Goal: Task Accomplishment & Management: Complete application form

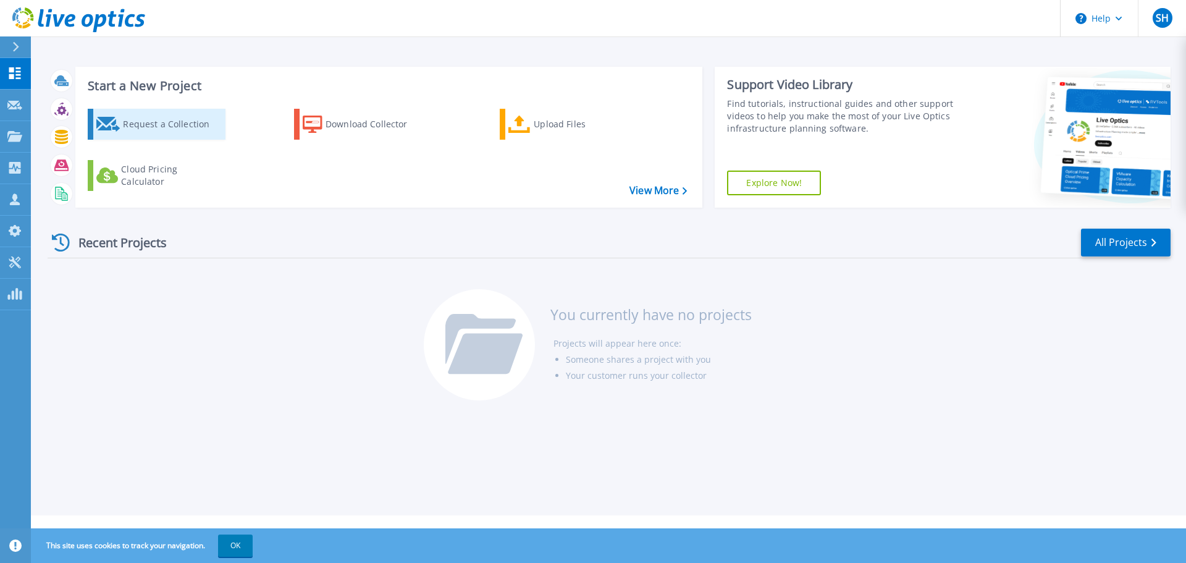
click at [159, 122] on div "Request a Collection" at bounding box center [172, 124] width 99 height 25
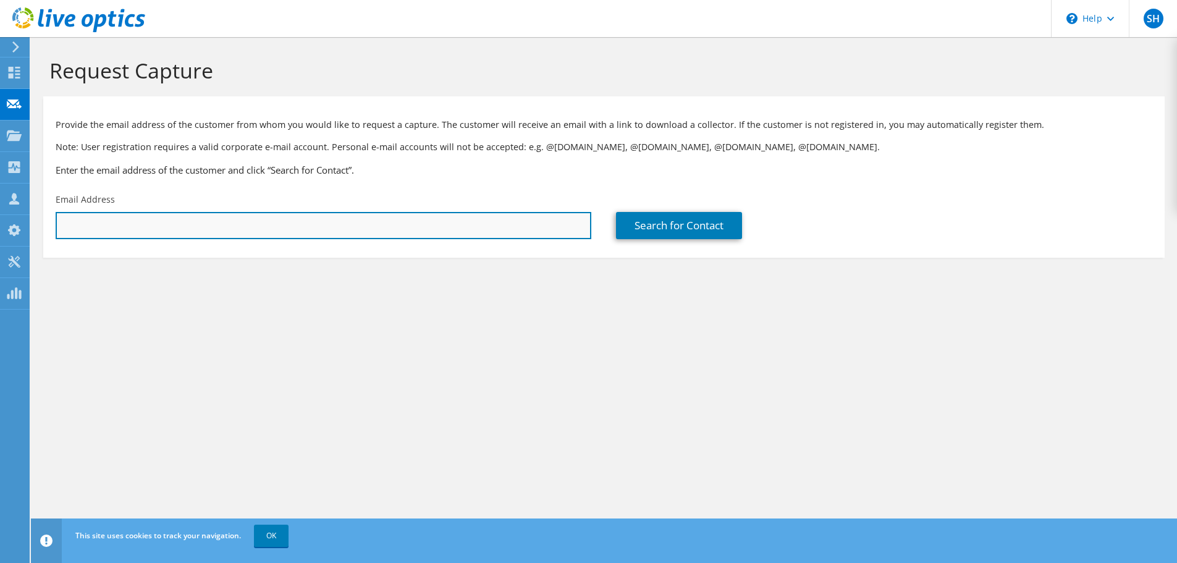
click at [296, 217] on input "text" at bounding box center [324, 225] width 536 height 27
type input "[PERSON_NAME][EMAIL_ADDRESS][DOMAIN_NAME]"
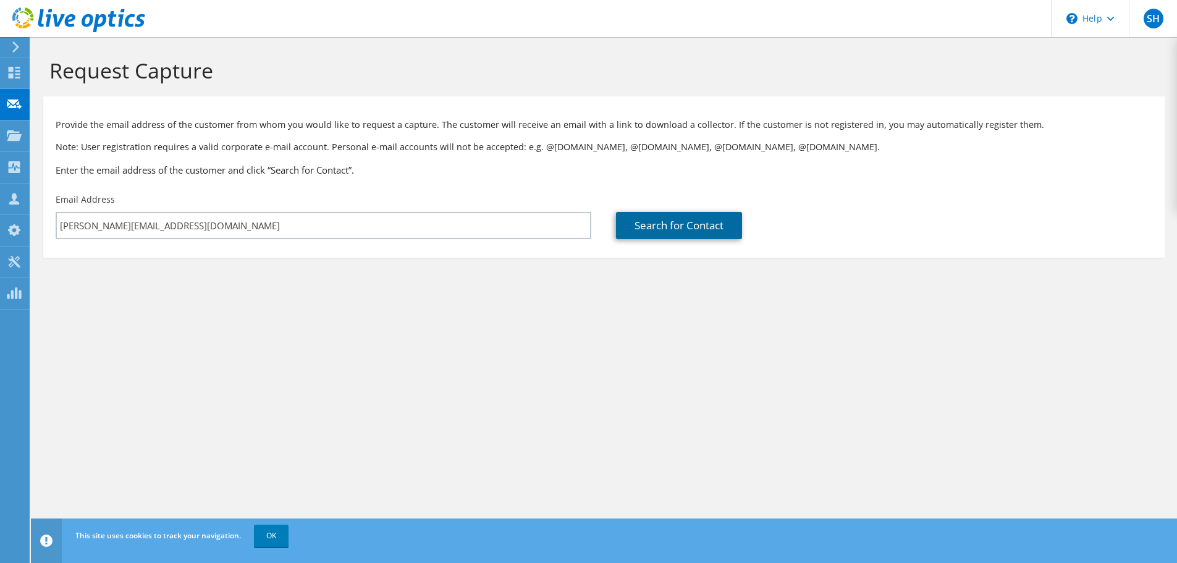
click at [654, 229] on link "Search for Contact" at bounding box center [679, 225] width 126 height 27
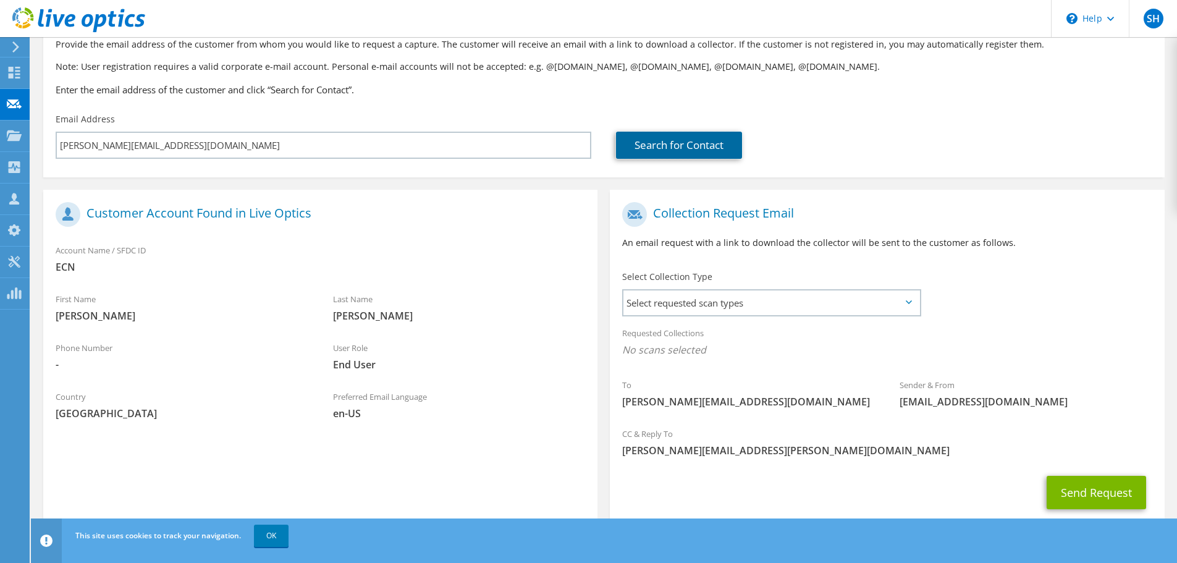
scroll to position [113, 0]
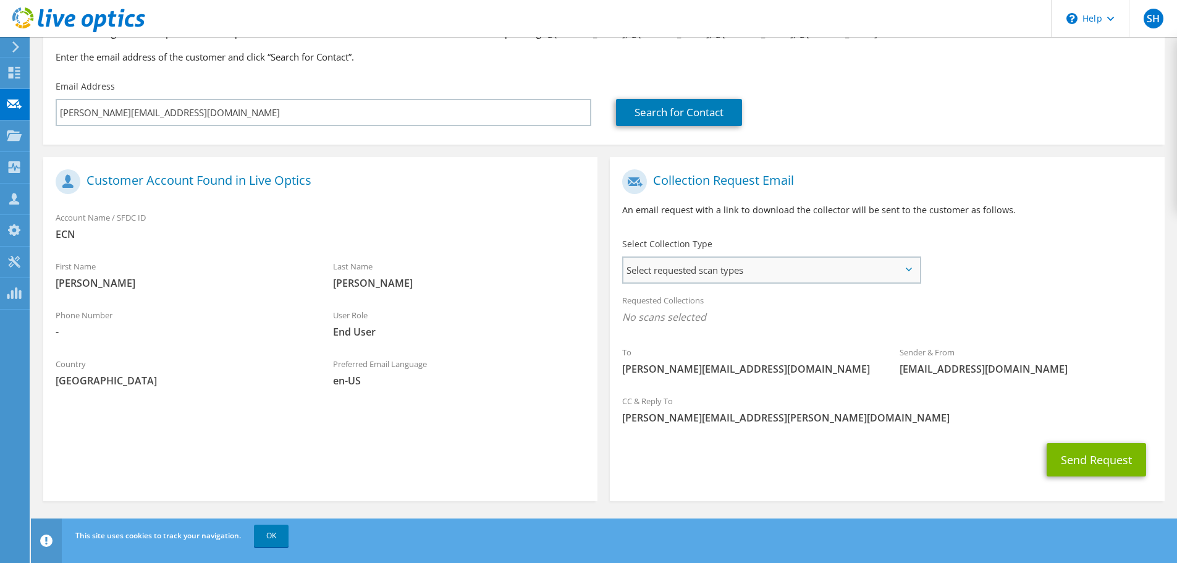
click at [811, 276] on span "Select requested scan types" at bounding box center [771, 270] width 296 height 25
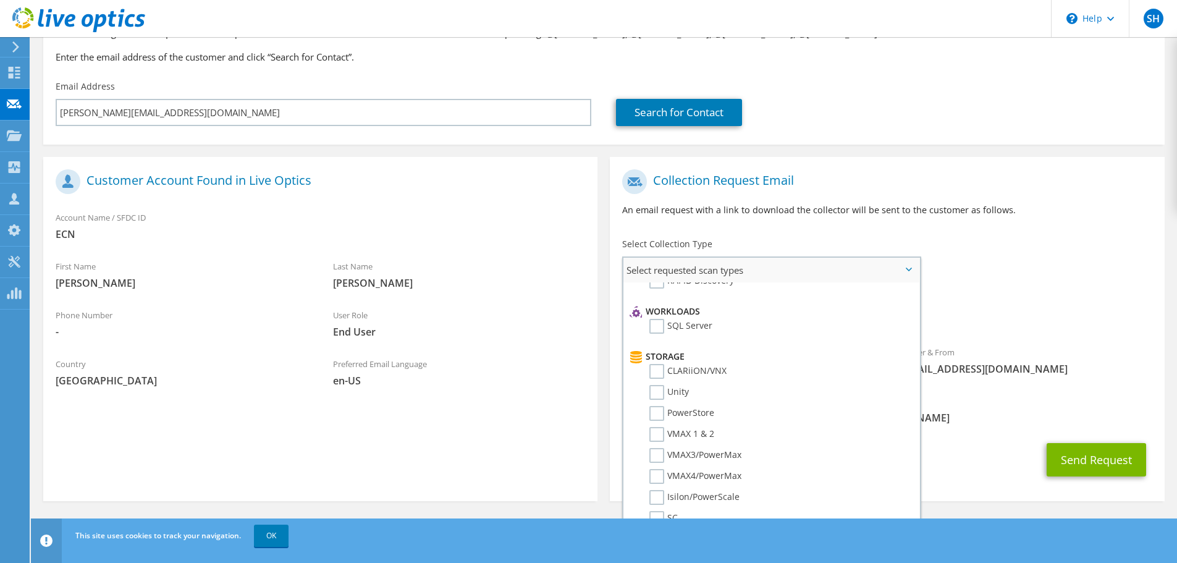
scroll to position [0, 0]
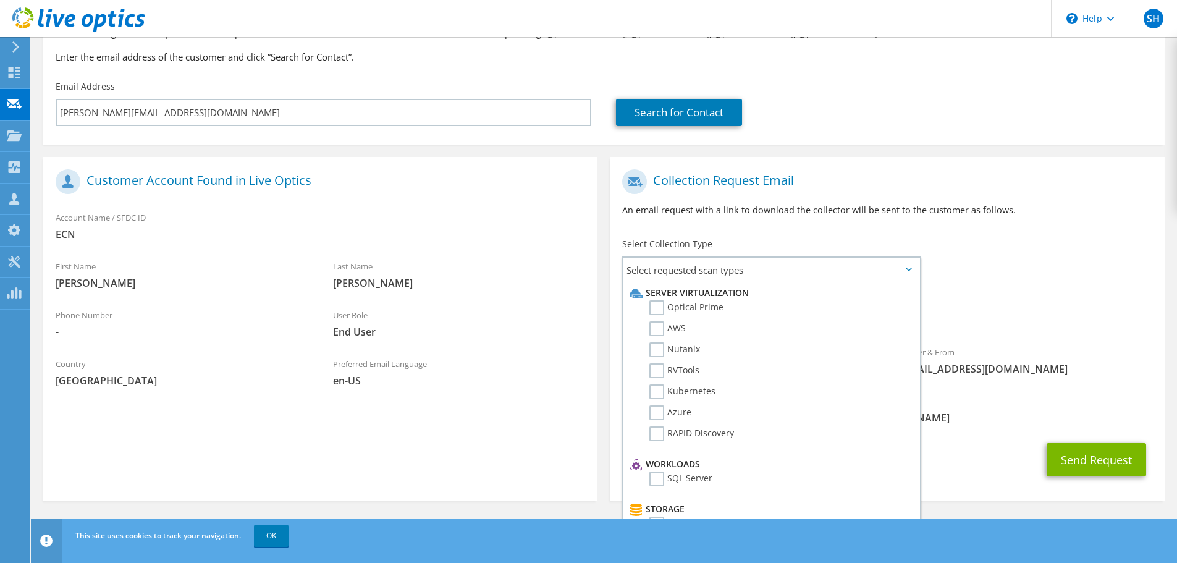
click at [1004, 240] on div "To [PERSON_NAME][EMAIL_ADDRESS][DOMAIN_NAME] Sender & From [EMAIL_ADDRESS][DOMA…" at bounding box center [887, 275] width 554 height 225
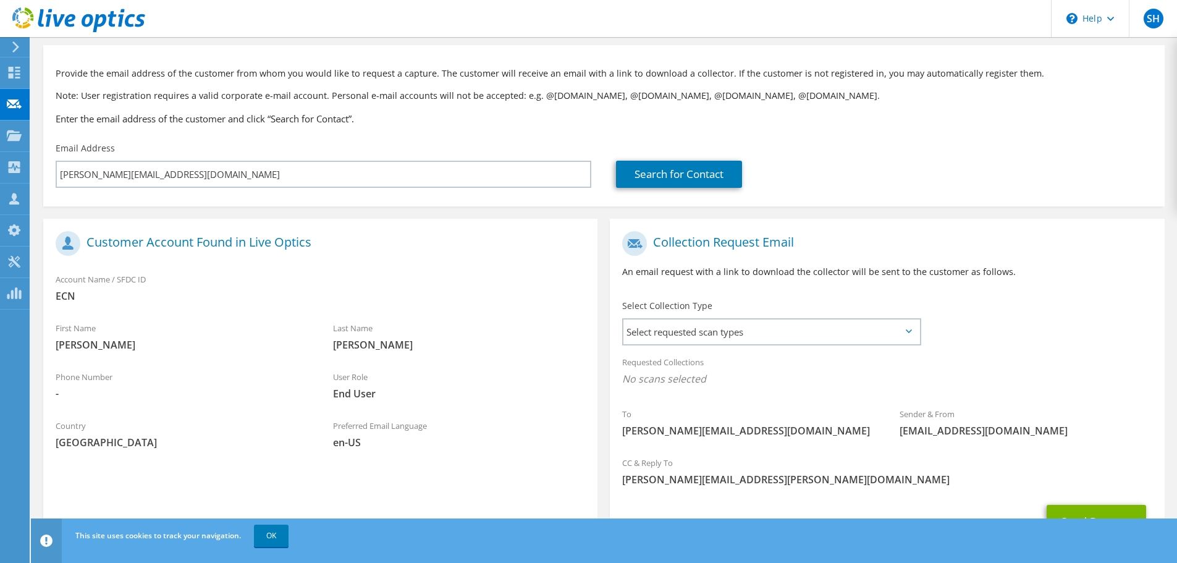
scroll to position [113, 0]
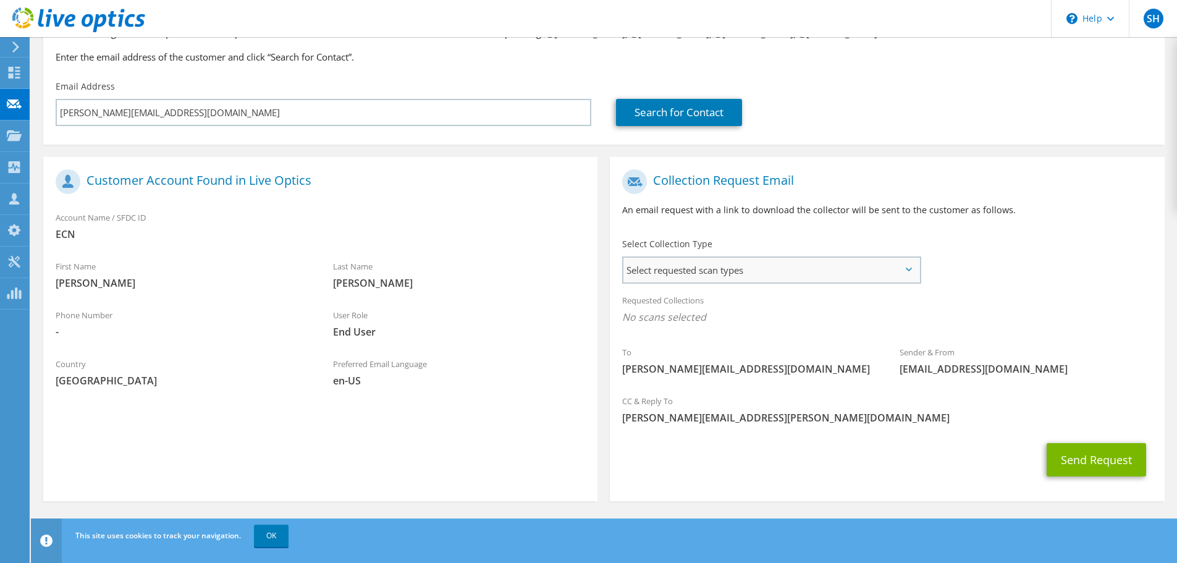
click at [856, 279] on span "Select requested scan types" at bounding box center [771, 270] width 296 height 25
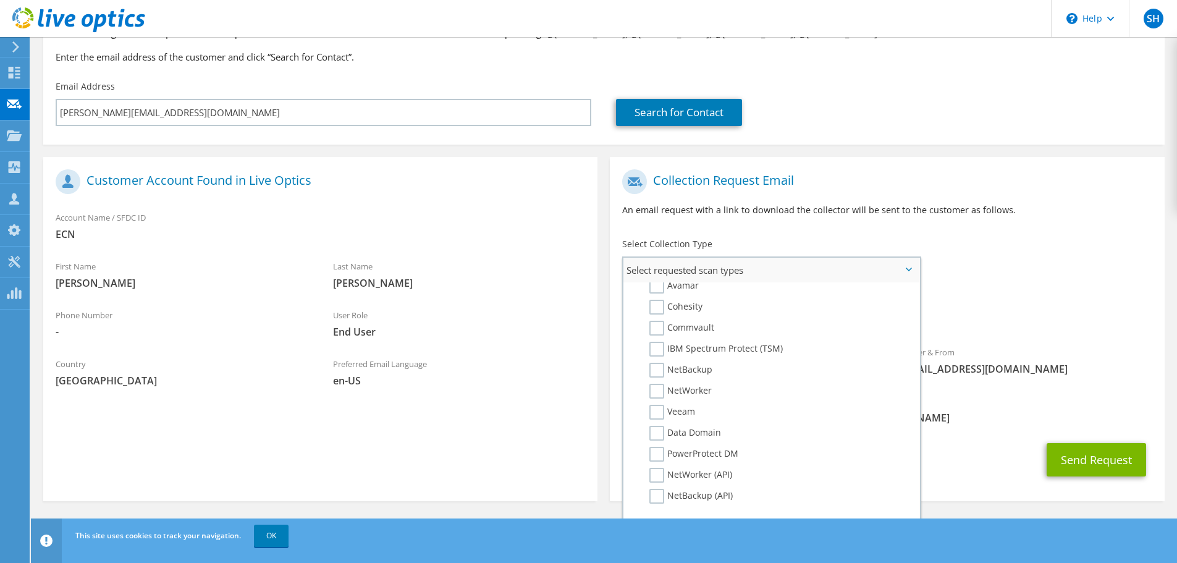
scroll to position [587, 0]
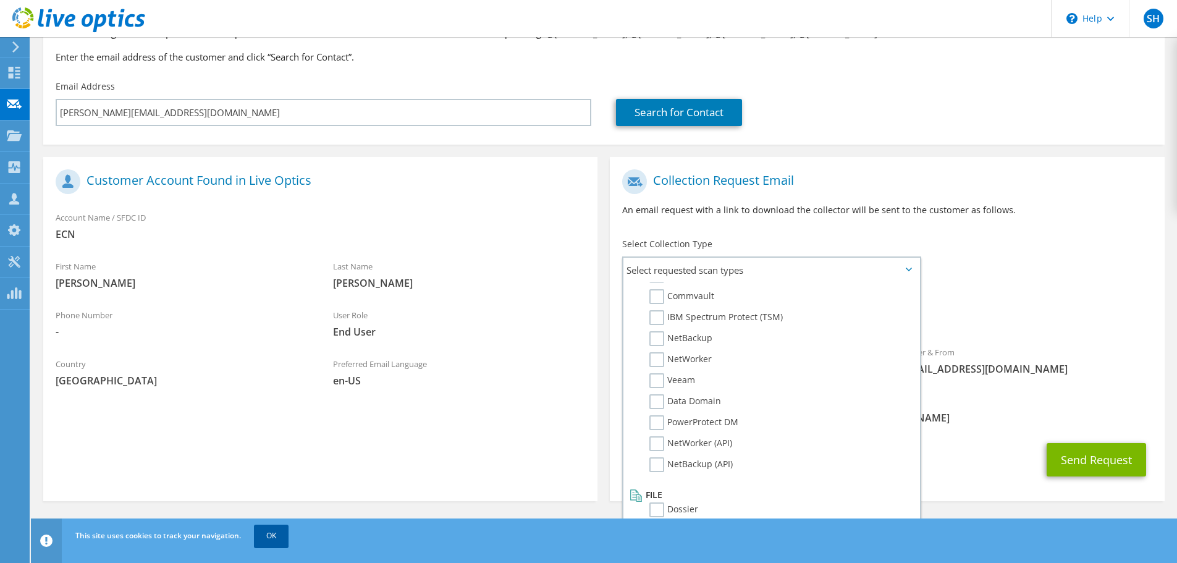
click at [273, 534] on link "OK" at bounding box center [271, 535] width 35 height 22
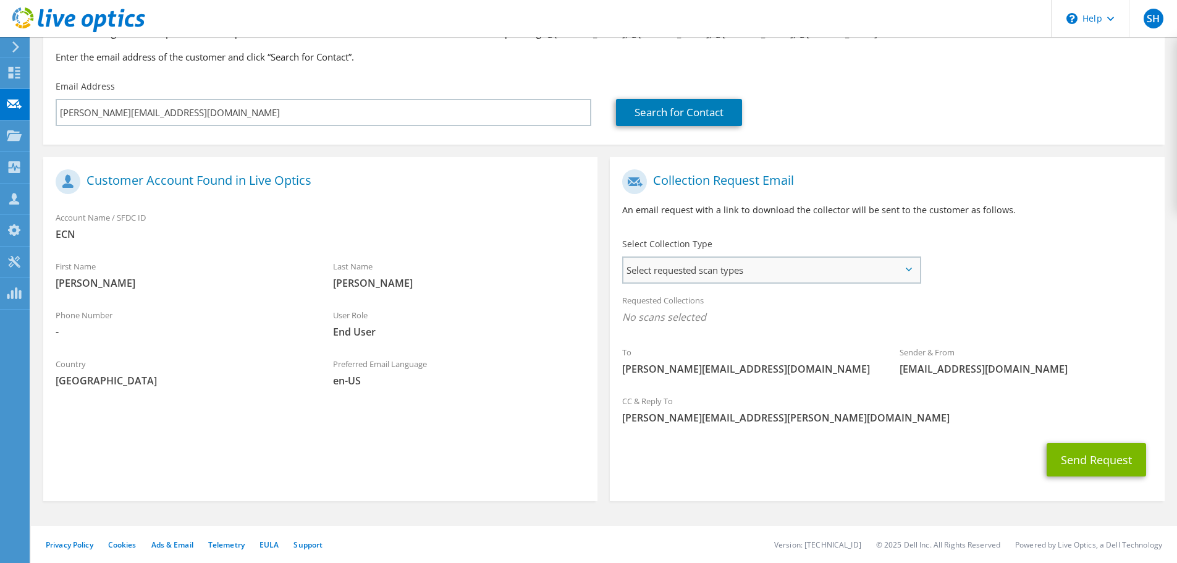
click at [852, 275] on span "Select requested scan types" at bounding box center [771, 270] width 296 height 25
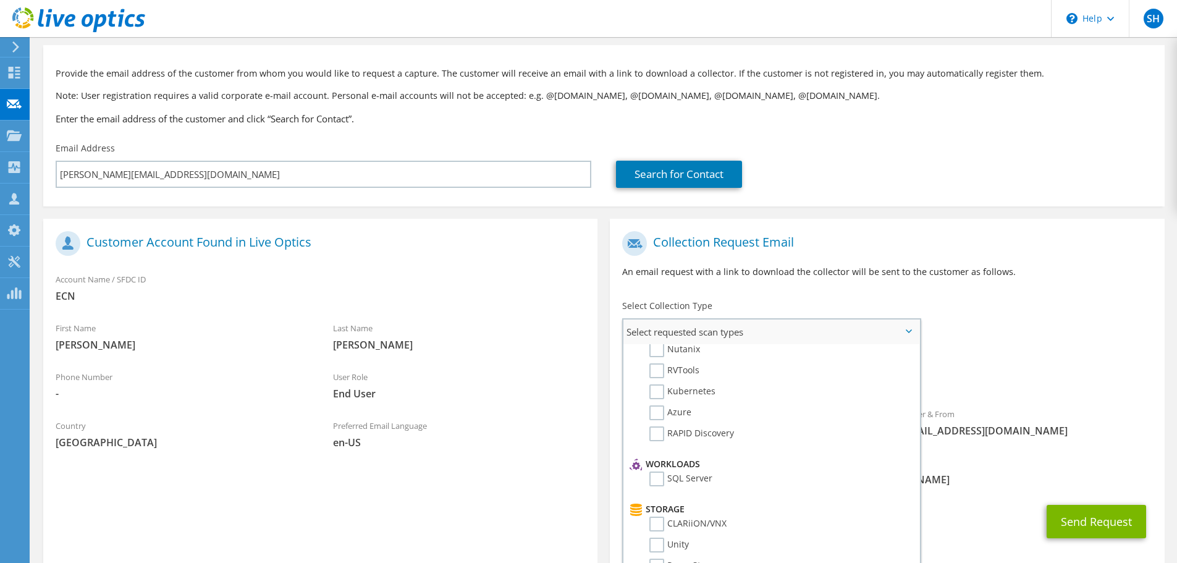
scroll to position [0, 0]
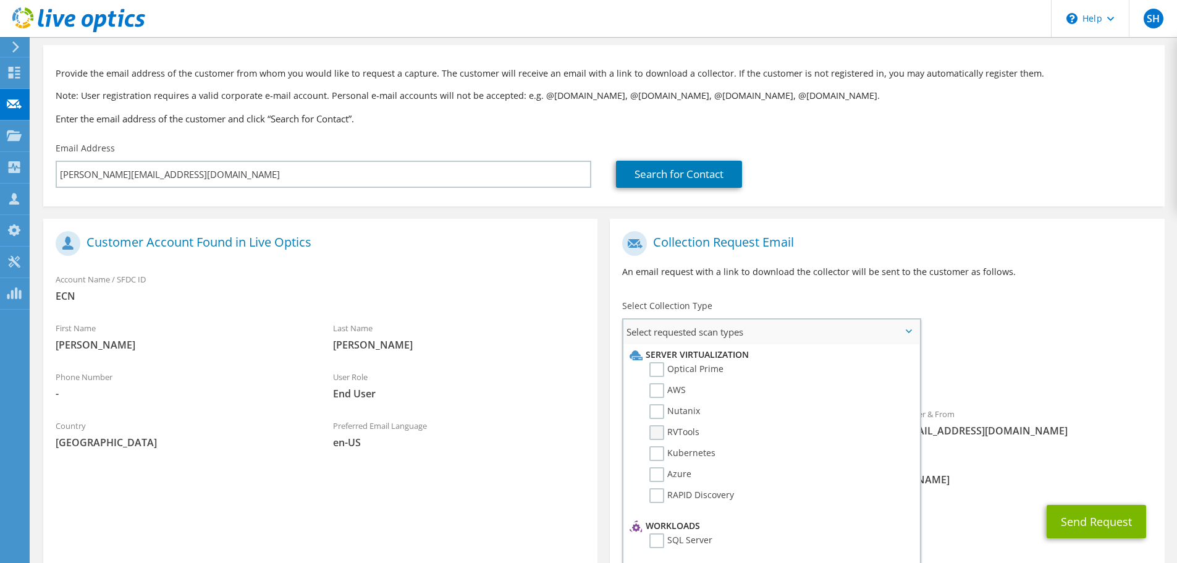
click at [663, 429] on label "RVTools" at bounding box center [674, 432] width 50 height 15
click at [0, 0] on input "RVTools" at bounding box center [0, 0] width 0 height 0
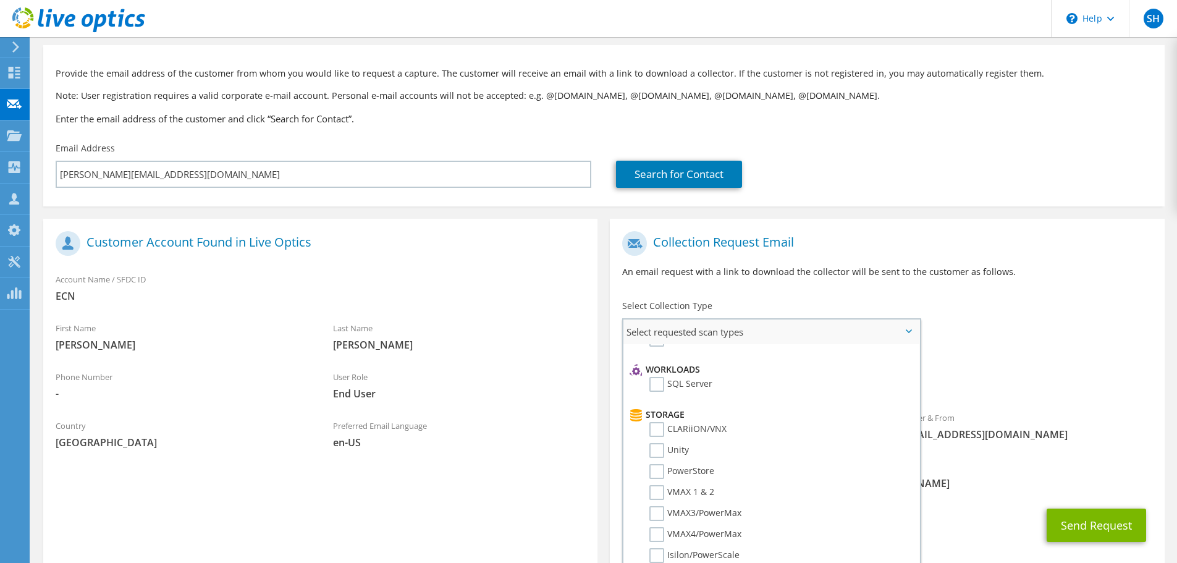
scroll to position [185, 0]
click at [665, 406] on label "CLARiiON/VNX" at bounding box center [687, 400] width 77 height 15
click at [0, 0] on input "CLARiiON/VNX" at bounding box center [0, 0] width 0 height 0
click at [658, 440] on label "PowerStore" at bounding box center [681, 442] width 65 height 15
click at [0, 0] on input "PowerStore" at bounding box center [0, 0] width 0 height 0
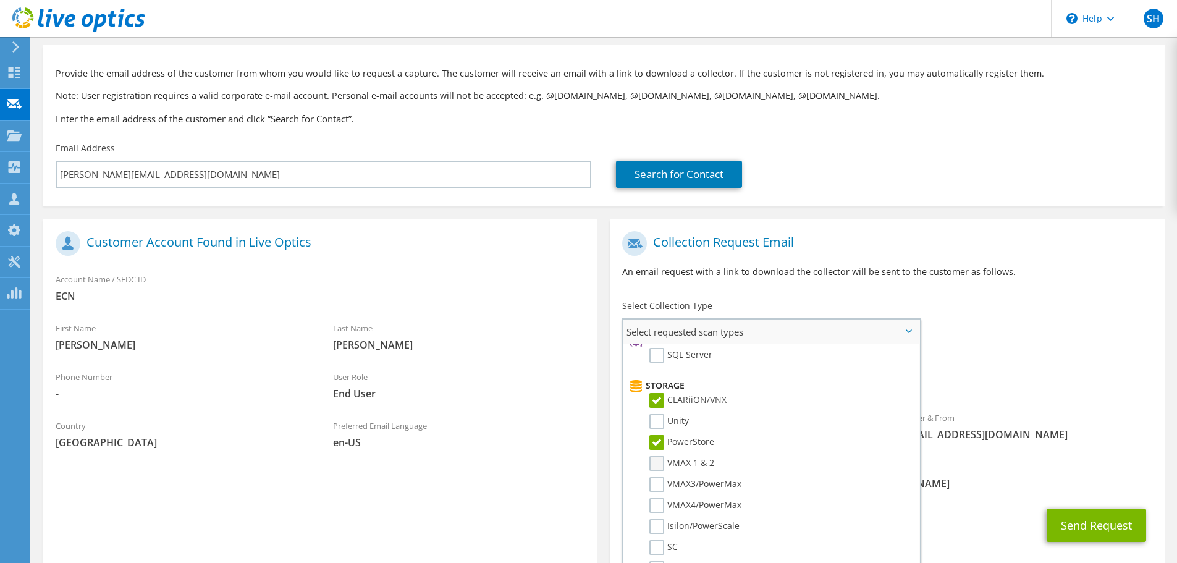
click at [658, 457] on label "VMAX 1 & 2" at bounding box center [681, 463] width 65 height 15
click at [0, 0] on input "VMAX 1 & 2" at bounding box center [0, 0] width 0 height 0
click at [658, 483] on label "VMAX3/PowerMax" at bounding box center [695, 484] width 92 height 15
click at [0, 0] on input "VMAX3/PowerMax" at bounding box center [0, 0] width 0 height 0
click at [657, 509] on label "VMAX4/PowerMax" at bounding box center [695, 505] width 92 height 15
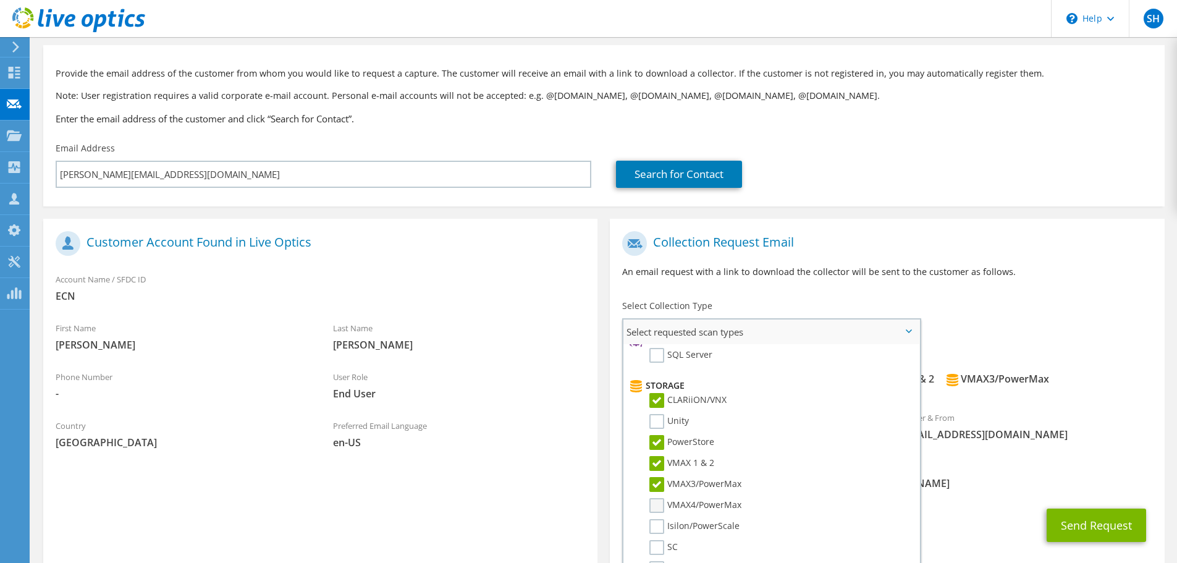
click at [0, 0] on input "VMAX4/PowerMax" at bounding box center [0, 0] width 0 height 0
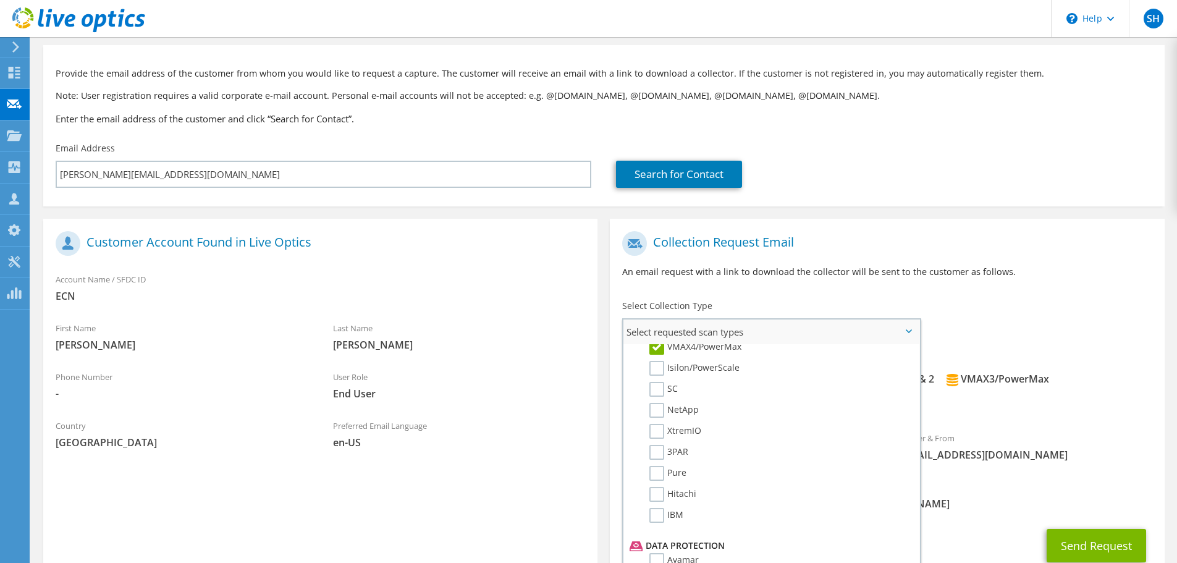
scroll to position [371, 0]
click at [654, 360] on label "SC" at bounding box center [663, 362] width 28 height 15
click at [0, 0] on input "SC" at bounding box center [0, 0] width 0 height 0
click at [660, 405] on label "XtremIO" at bounding box center [675, 404] width 52 height 15
click at [0, 0] on input "XtremIO" at bounding box center [0, 0] width 0 height 0
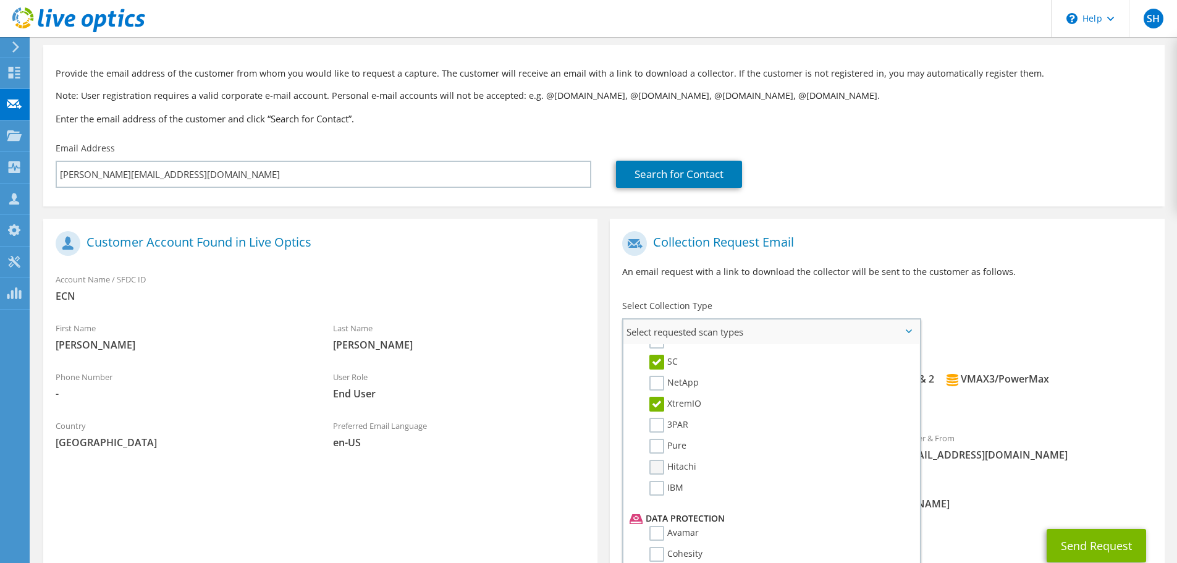
click at [661, 466] on label "Hitachi" at bounding box center [672, 467] width 47 height 15
click at [0, 0] on input "Hitachi" at bounding box center [0, 0] width 0 height 0
click at [661, 446] on label "Pure" at bounding box center [667, 446] width 37 height 15
click at [0, 0] on input "Pure" at bounding box center [0, 0] width 0 height 0
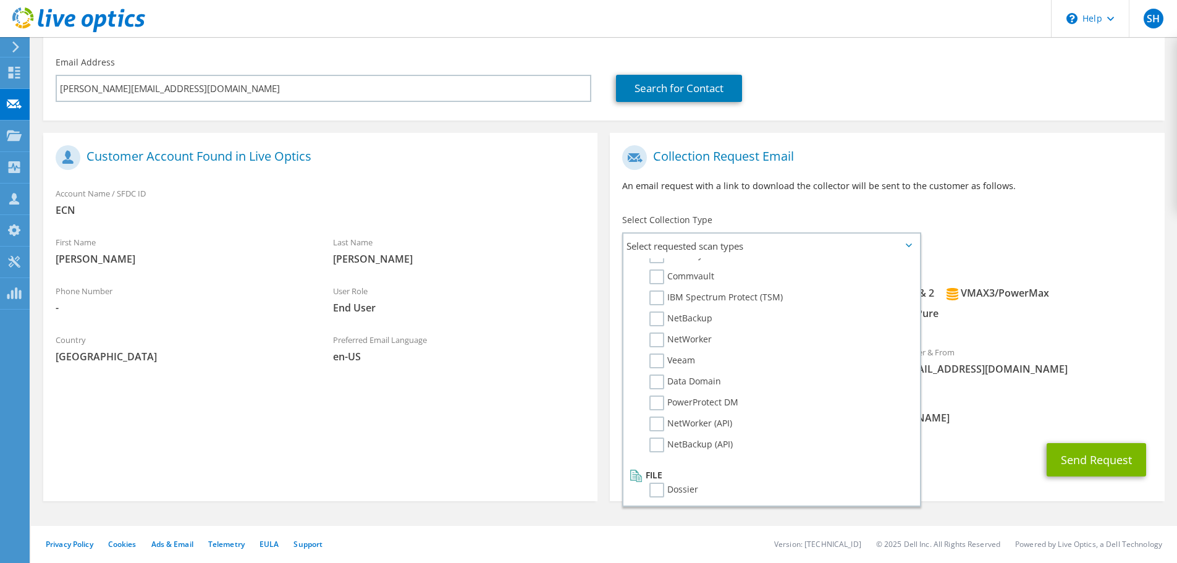
scroll to position [587, 0]
click at [986, 439] on div "Send Request" at bounding box center [887, 460] width 554 height 46
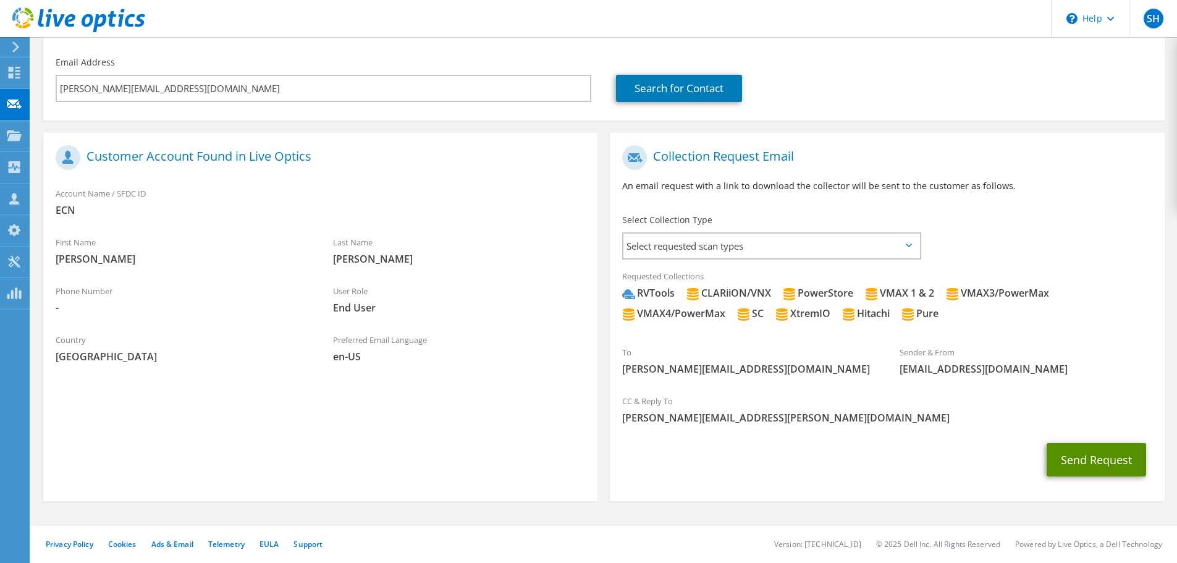
click at [1095, 464] on button "Send Request" at bounding box center [1095, 459] width 99 height 33
